Goal: Communication & Community: Participate in discussion

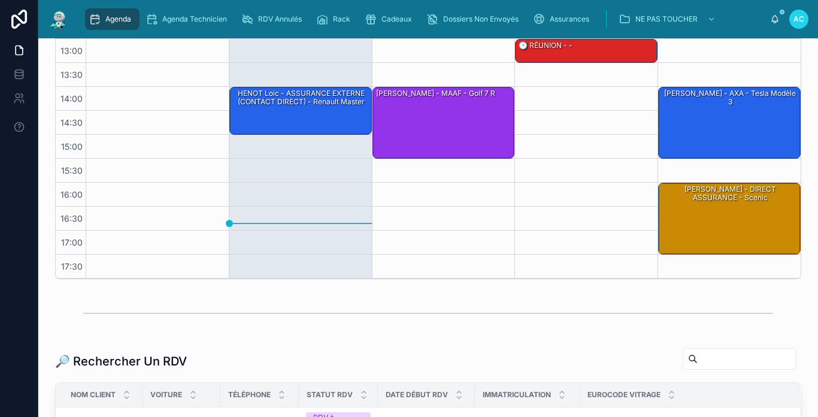
scroll to position [180, 0]
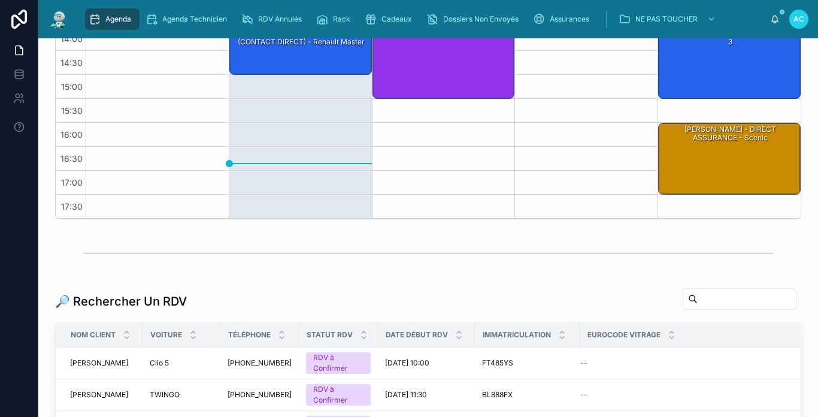
click at [710, 296] on input "text" at bounding box center [746, 298] width 98 height 17
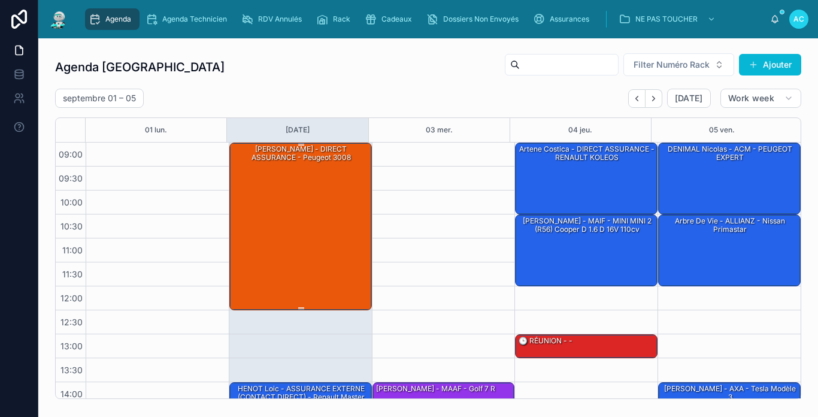
type input "*******"
click at [338, 209] on div "[PERSON_NAME] - DIRECT ASSURANCE - peugeot 3008" at bounding box center [301, 225] width 139 height 165
click at [201, 230] on div at bounding box center [157, 357] width 143 height 431
click at [261, 233] on div "[PERSON_NAME] - DIRECT ASSURANCE - peugeot 3008" at bounding box center [301, 225] width 139 height 165
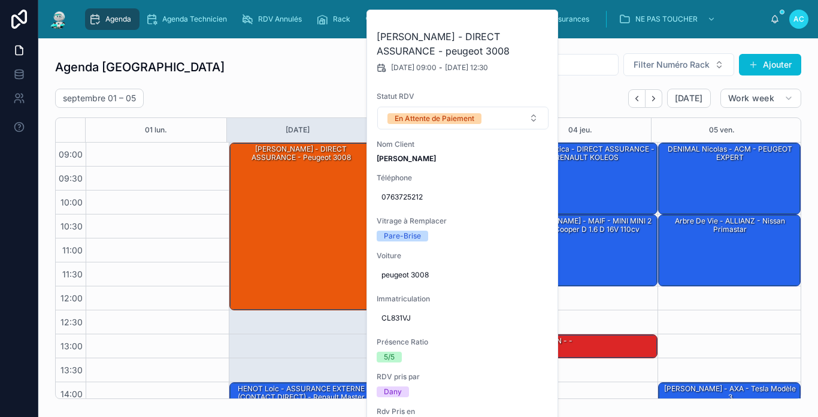
click at [586, 102] on div "septembre 01 – 05 Today Work week" at bounding box center [428, 98] width 746 height 19
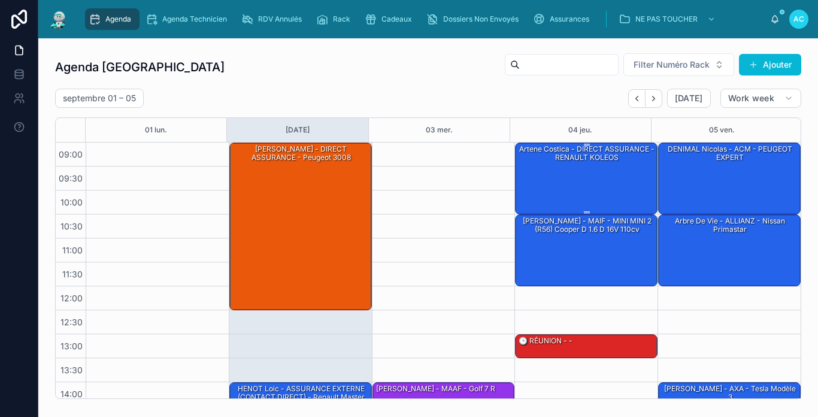
click at [607, 164] on div "artene costica - DIRECT ASSURANCE - RENAULT KOLEOS" at bounding box center [586, 177] width 139 height 69
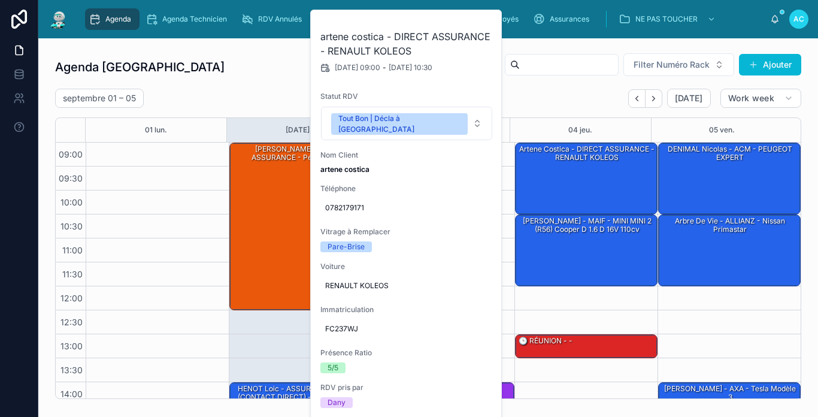
click at [302, 98] on div "septembre 01 – 05 Today Work week" at bounding box center [428, 98] width 746 height 19
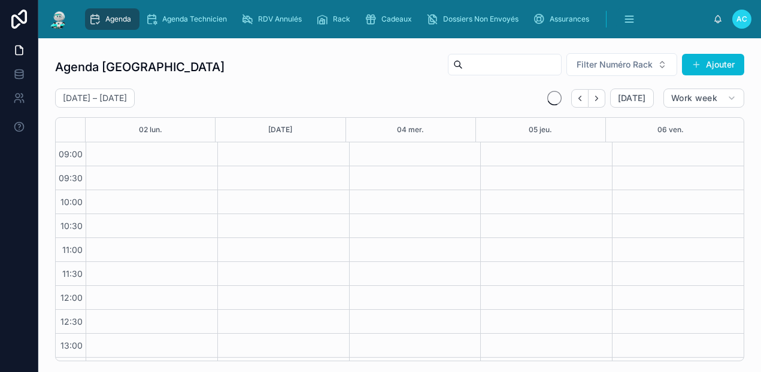
scroll to position [212, 0]
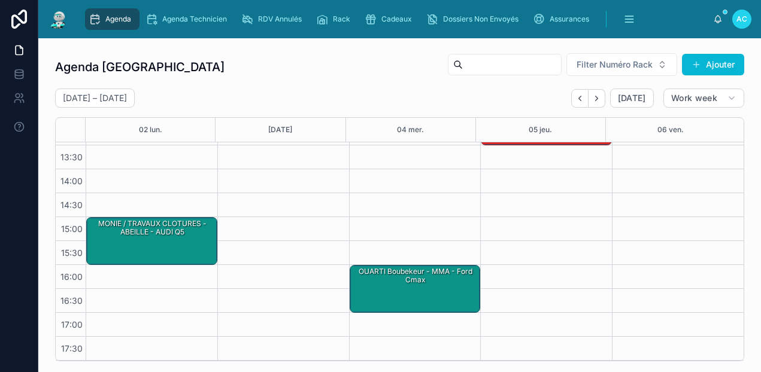
click at [68, 22] on img at bounding box center [59, 19] width 22 height 19
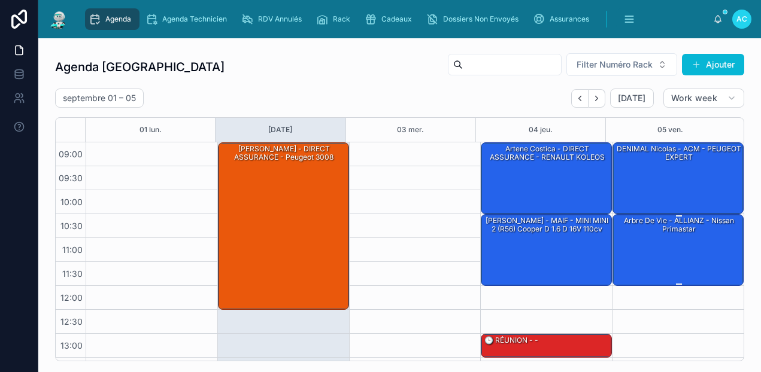
click at [690, 248] on div "Arbre de vie - ALLIANZ - Nissan primastar" at bounding box center [678, 249] width 127 height 69
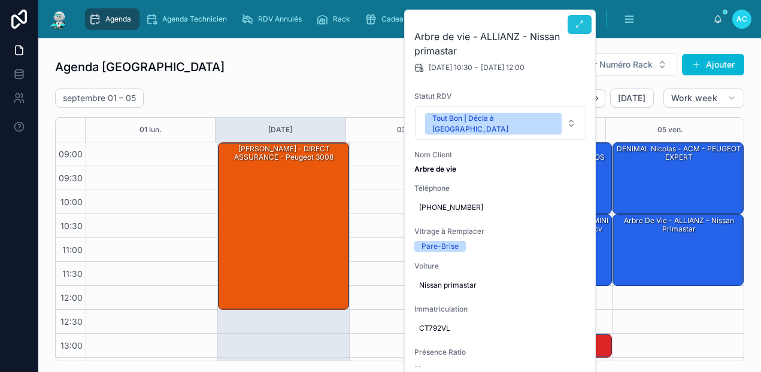
click at [573, 25] on button at bounding box center [579, 24] width 24 height 19
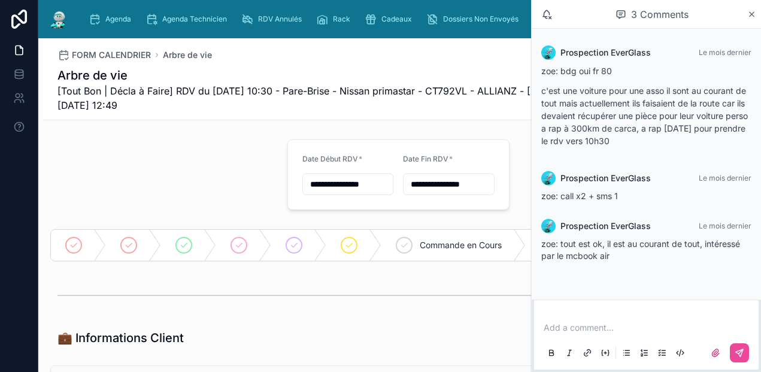
click at [639, 319] on div "Add a comment..." at bounding box center [646, 340] width 210 height 50
click at [614, 321] on div "Add a comment..." at bounding box center [646, 340] width 210 height 50
click at [610, 326] on p at bounding box center [648, 328] width 210 height 12
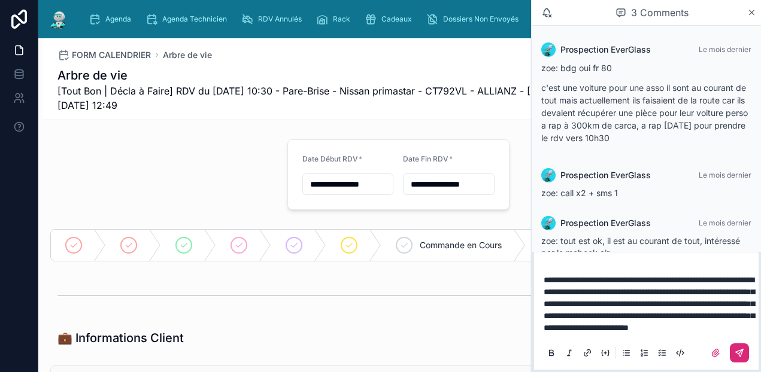
click at [736, 357] on icon at bounding box center [739, 353] width 10 height 10
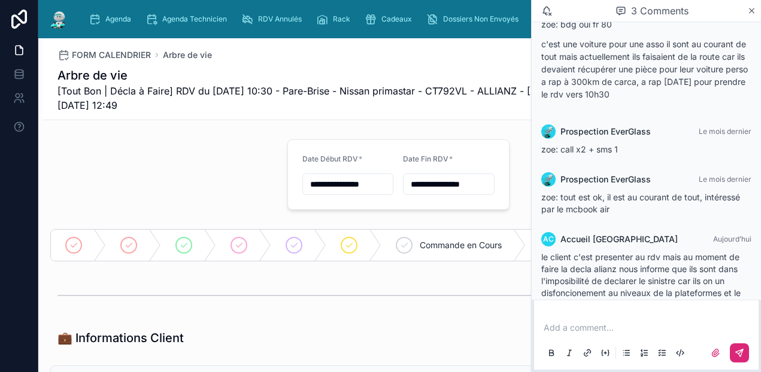
scroll to position [80, 0]
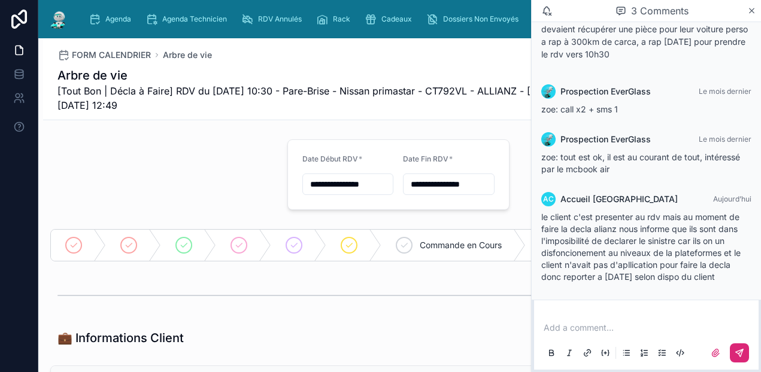
click at [58, 16] on img at bounding box center [59, 19] width 22 height 19
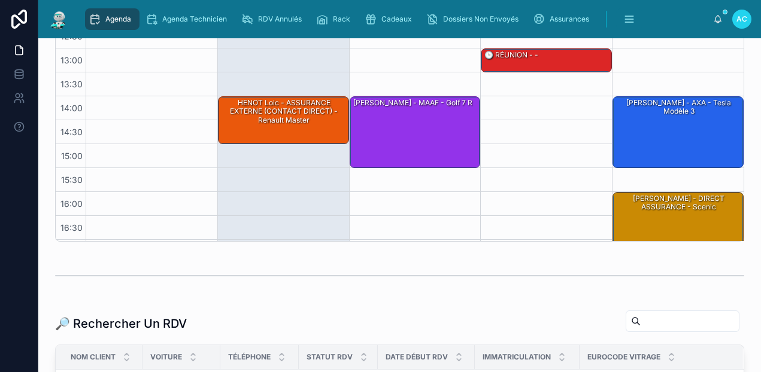
scroll to position [212, 0]
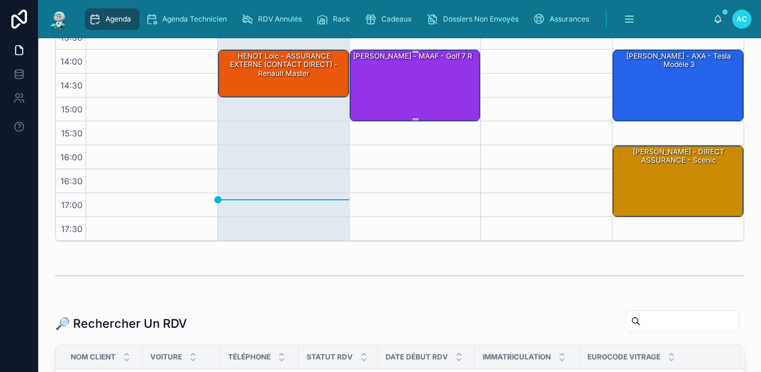
click at [388, 93] on div "[PERSON_NAME] - MAAF - Golf 7 r" at bounding box center [415, 84] width 127 height 69
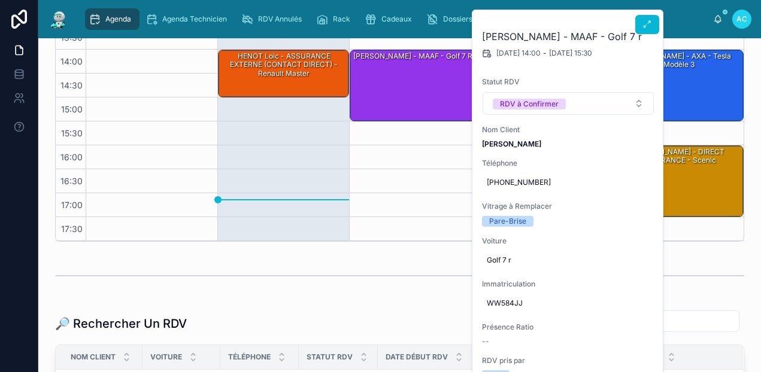
click at [645, 36] on h2 "[PERSON_NAME] - MAAF - Golf 7 r" at bounding box center [568, 36] width 172 height 14
click at [643, 26] on icon at bounding box center [647, 25] width 10 height 10
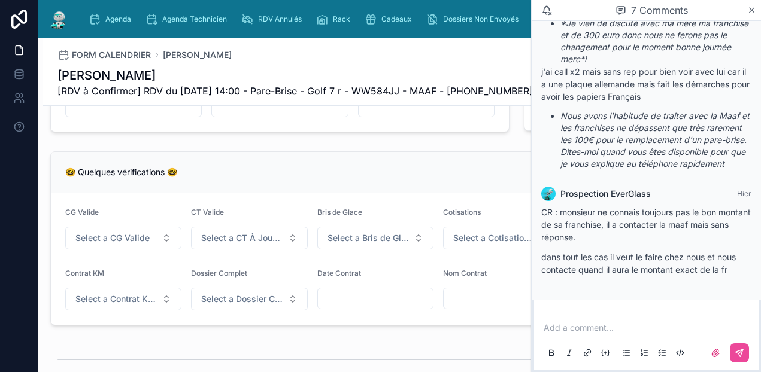
scroll to position [1018, 0]
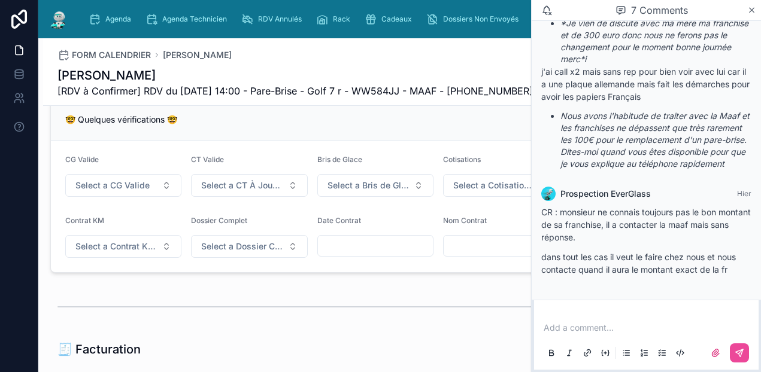
click at [63, 20] on img at bounding box center [59, 19] width 22 height 19
